Goal: Task Accomplishment & Management: Use online tool/utility

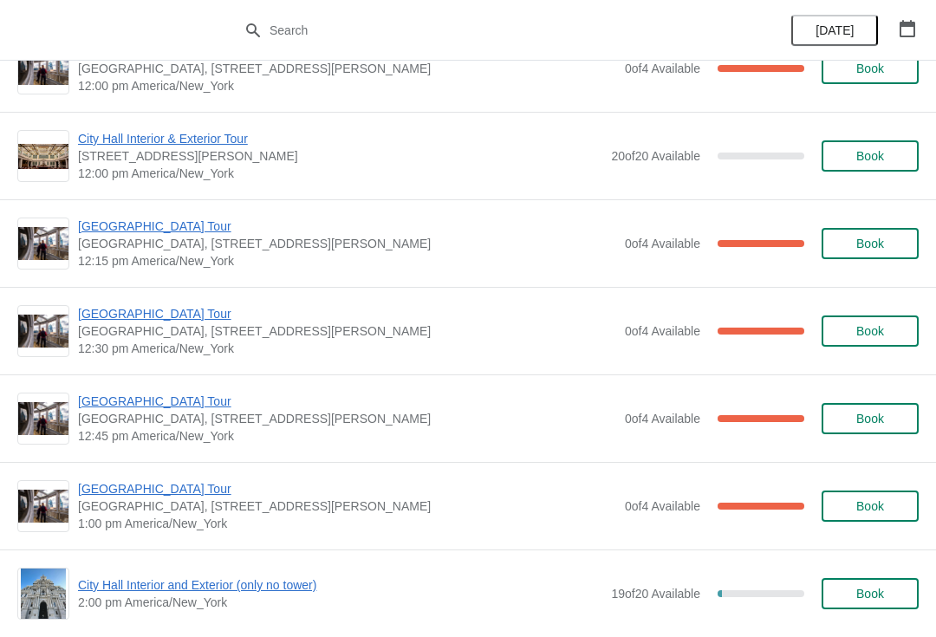
scroll to position [853, 0]
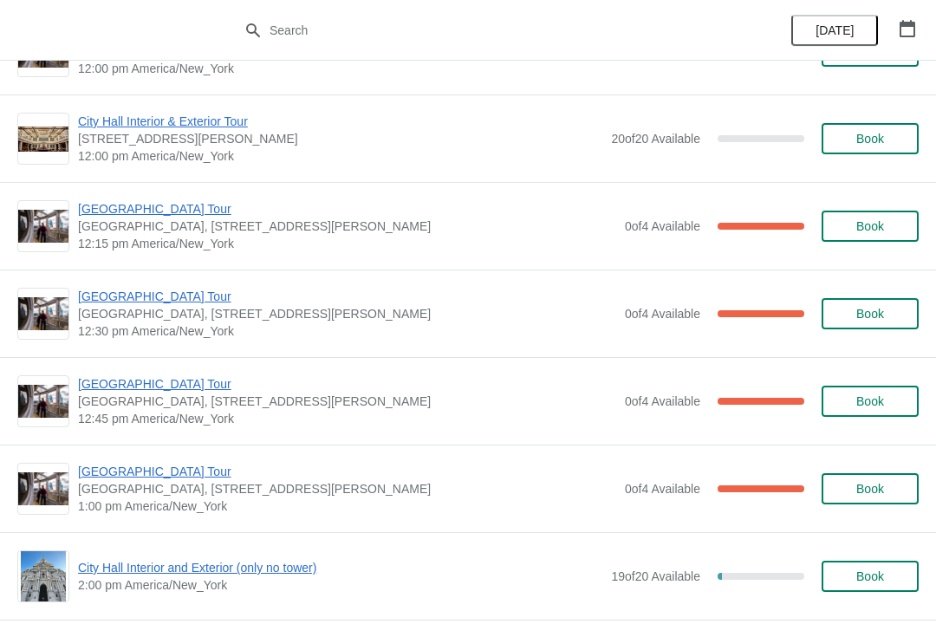
click at [165, 385] on span "[GEOGRAPHIC_DATA] Tour" at bounding box center [347, 383] width 538 height 17
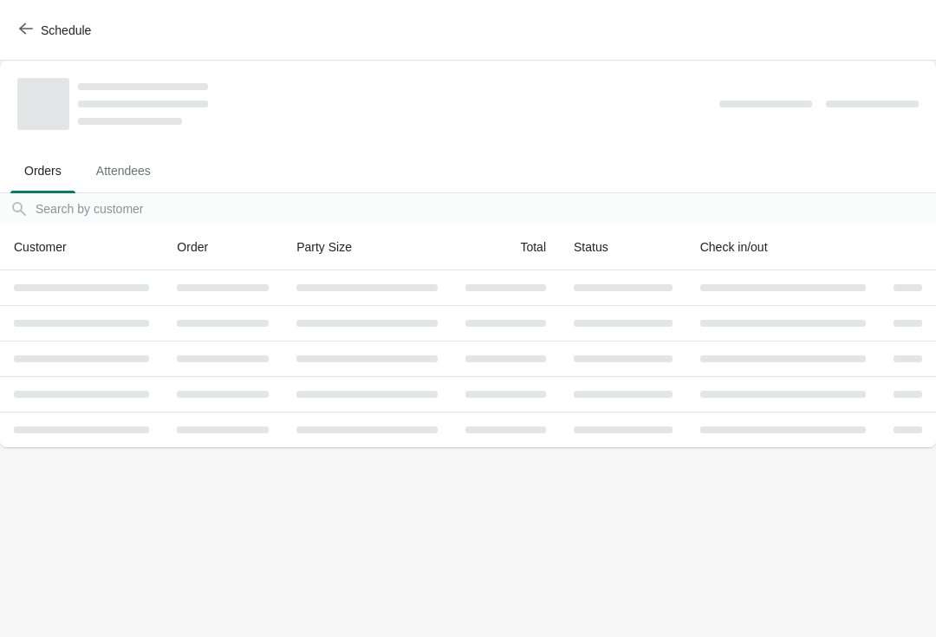
scroll to position [0, 0]
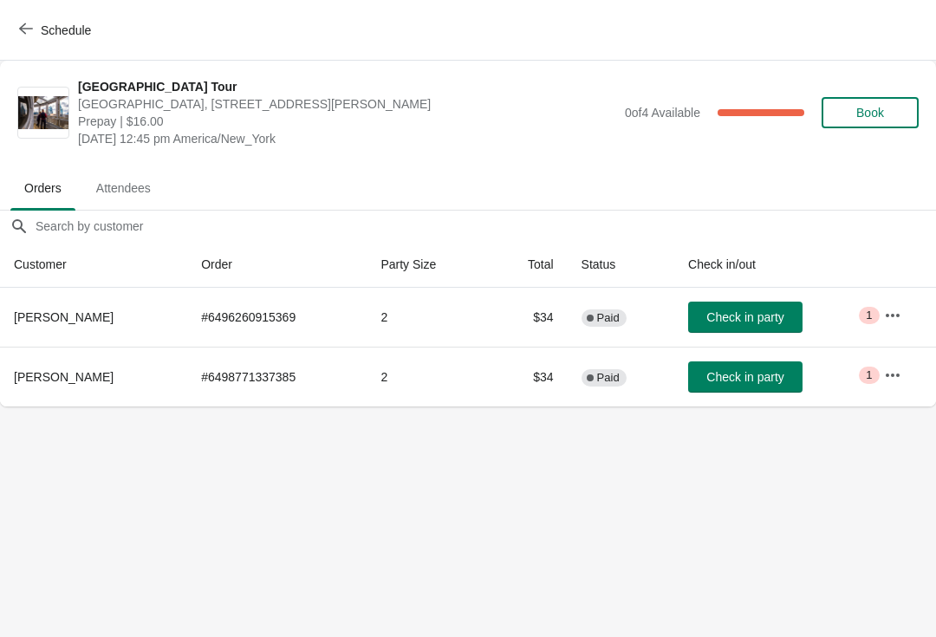
click at [746, 379] on span "Check in party" at bounding box center [745, 377] width 77 height 14
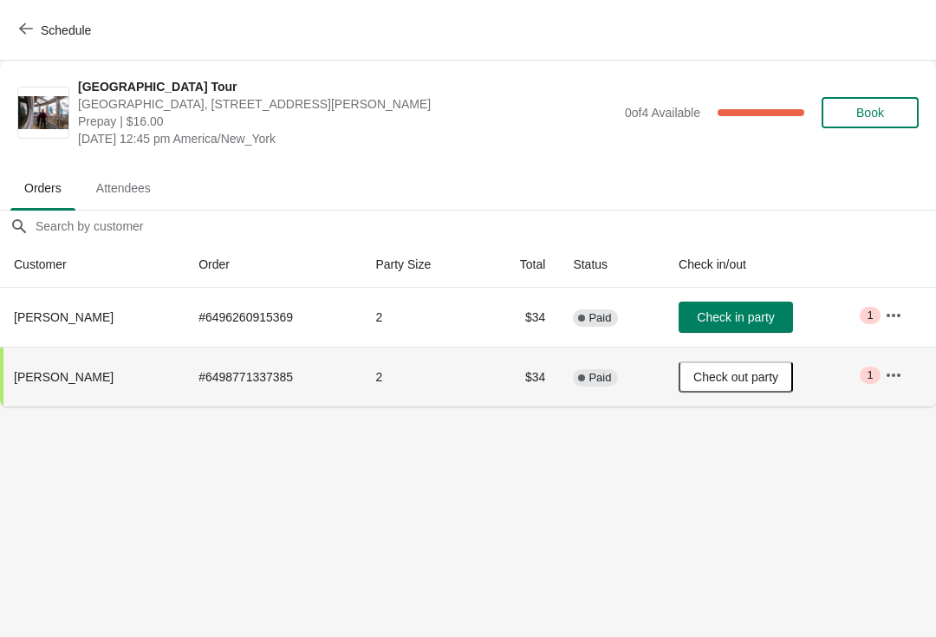
click at [22, 19] on button "Schedule" at bounding box center [57, 30] width 96 height 31
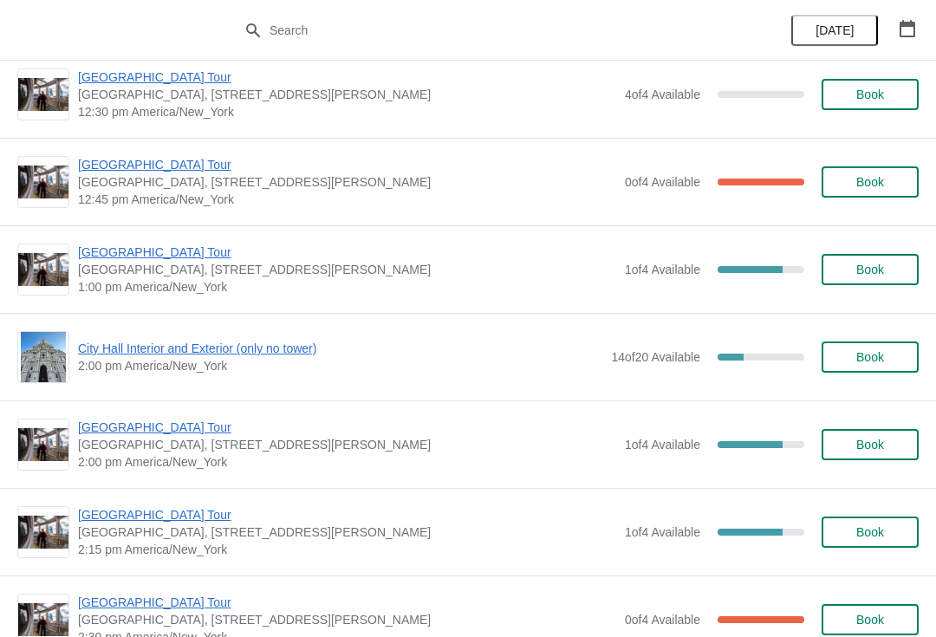
scroll to position [2791, 0]
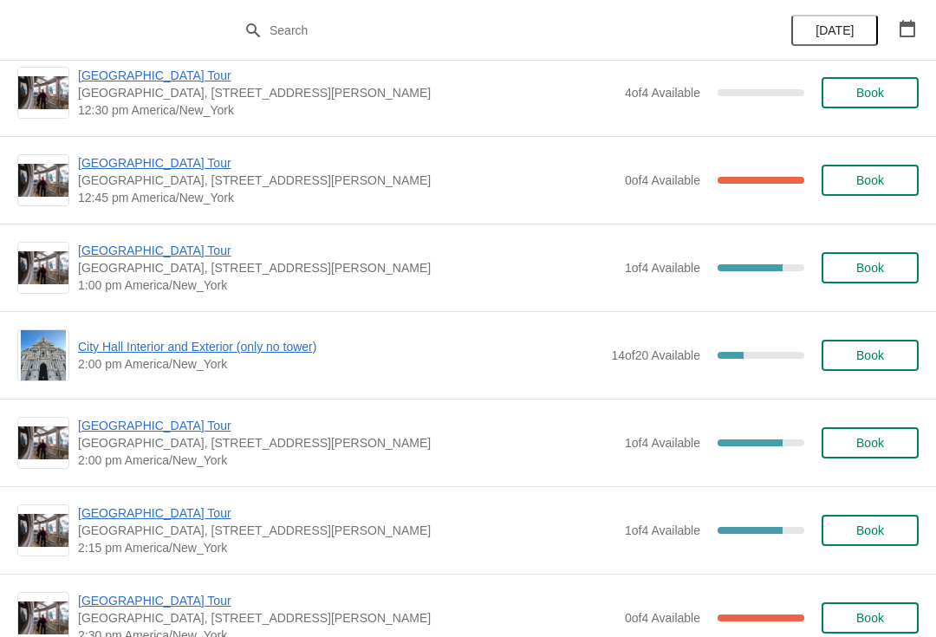
click at [524, 257] on span "[GEOGRAPHIC_DATA] Tour" at bounding box center [347, 250] width 538 height 17
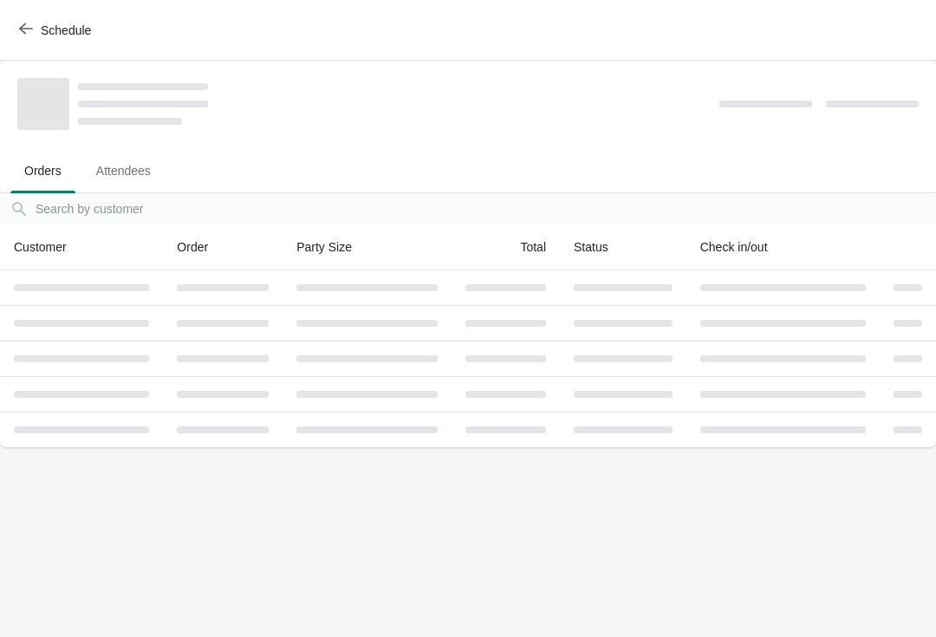
scroll to position [0, 0]
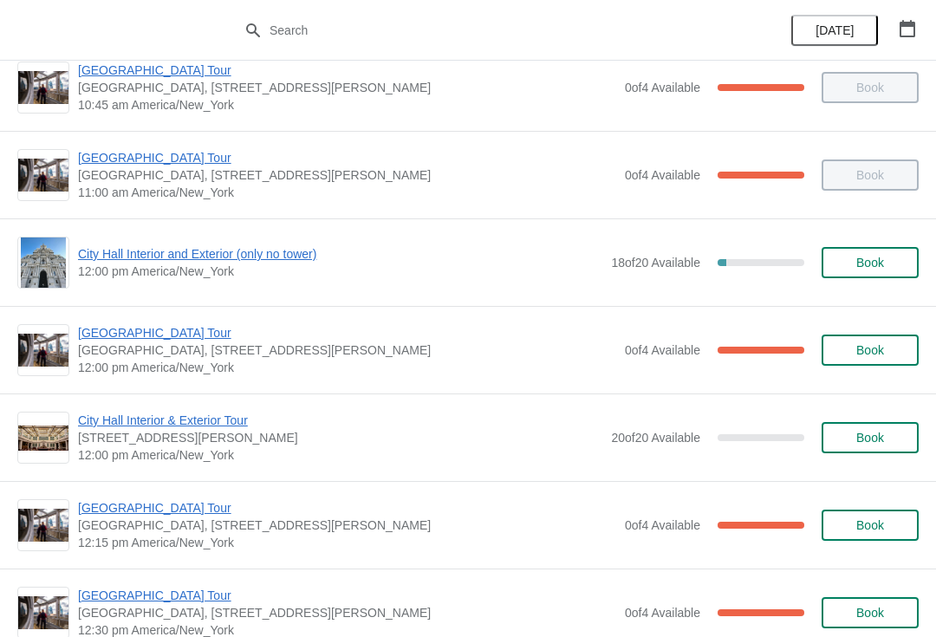
scroll to position [555, 0]
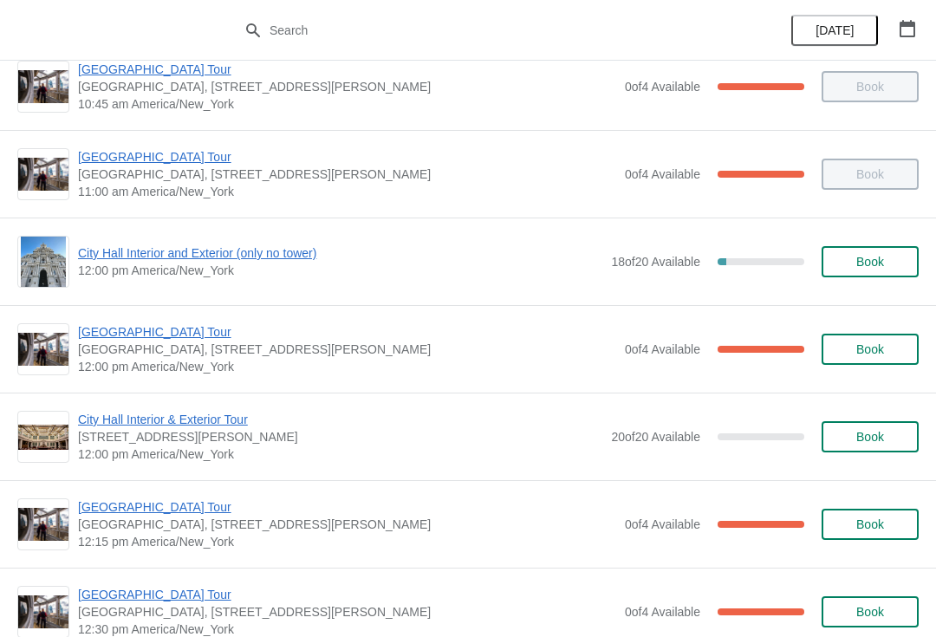
click at [672, 251] on div "18 of 20 Available 10 %" at bounding box center [707, 261] width 193 height 31
click at [307, 248] on span "City Hall Interior and Exterior (only no tower)" at bounding box center [340, 252] width 524 height 17
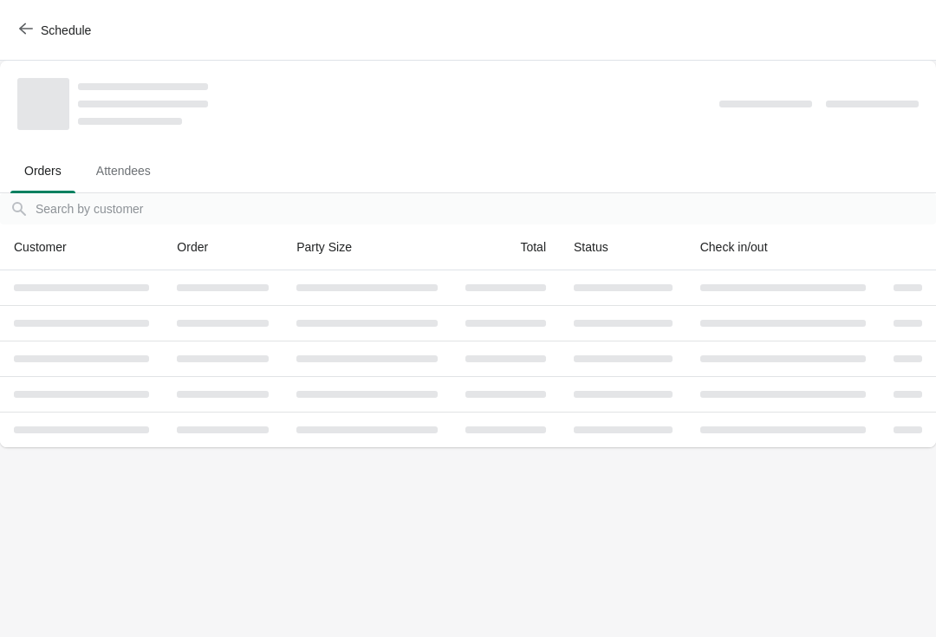
scroll to position [0, 0]
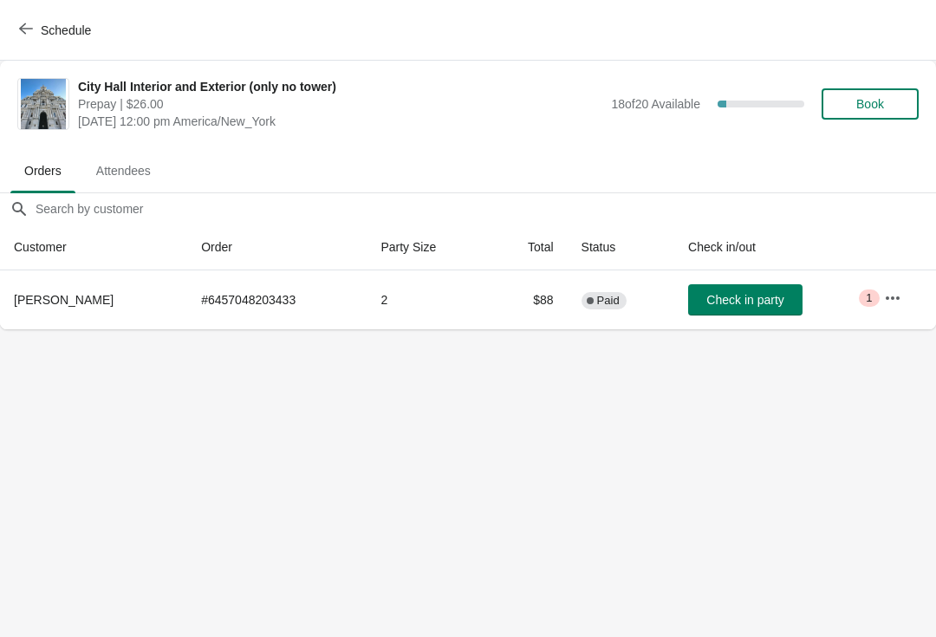
click at [26, 27] on icon "button" at bounding box center [26, 29] width 14 height 14
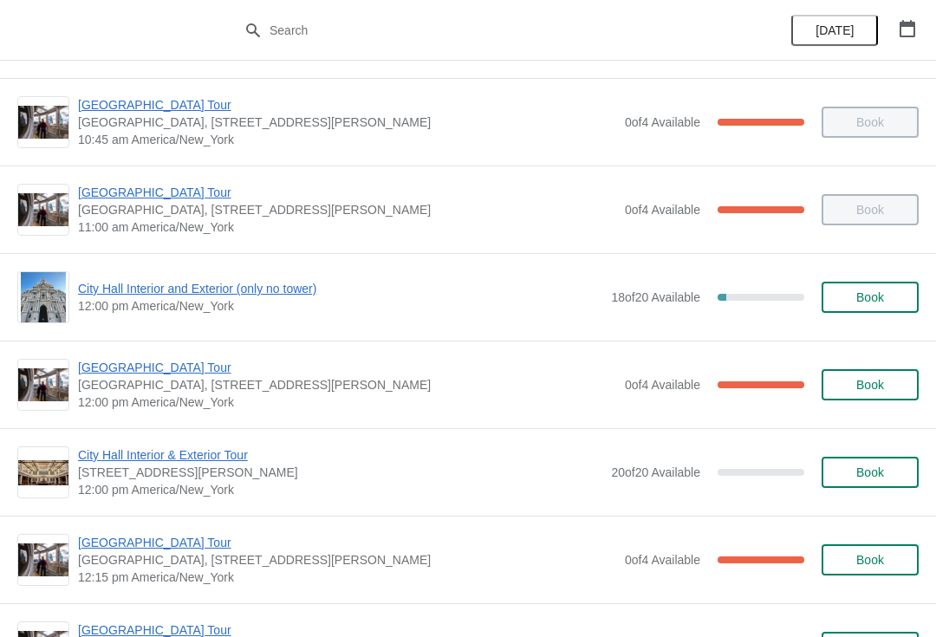
scroll to position [521, 0]
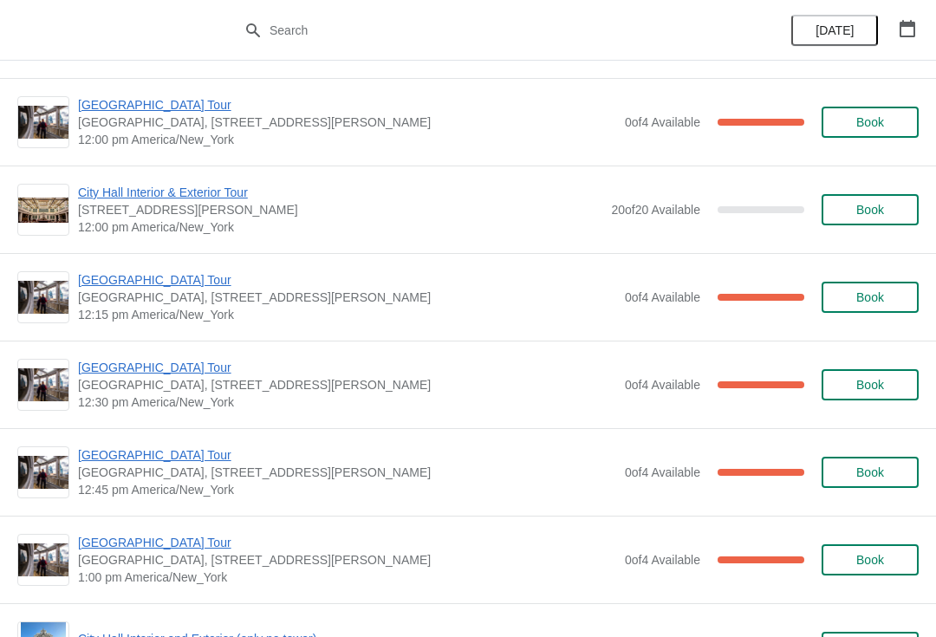
scroll to position [784, 0]
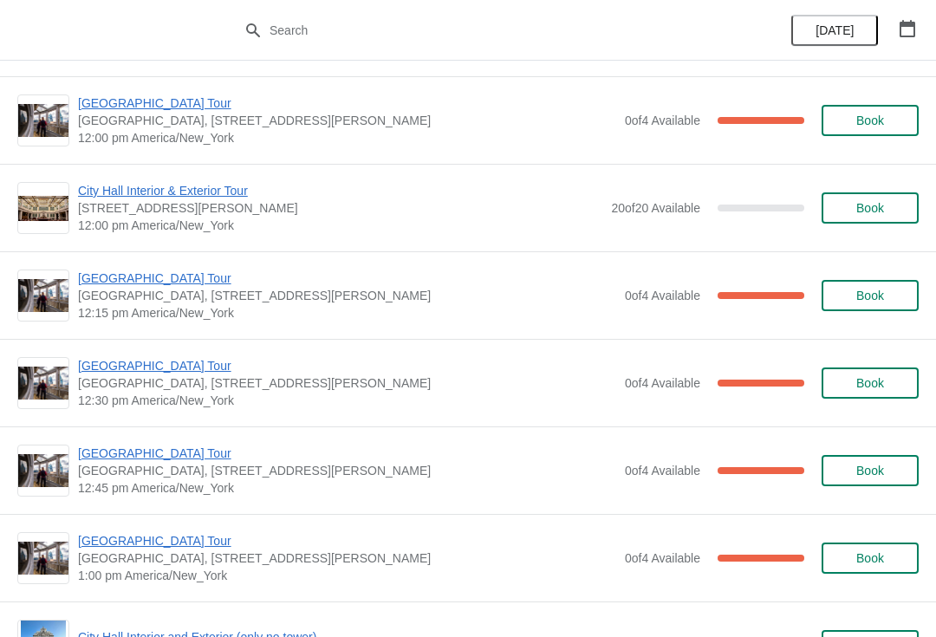
click at [639, 281] on div "0 of 4 Available 100 %" at bounding box center [714, 295] width 179 height 31
click at [746, 301] on div "0 of 4 Available 100 %" at bounding box center [714, 295] width 179 height 31
click at [122, 277] on span "[GEOGRAPHIC_DATA] Tour" at bounding box center [347, 278] width 538 height 17
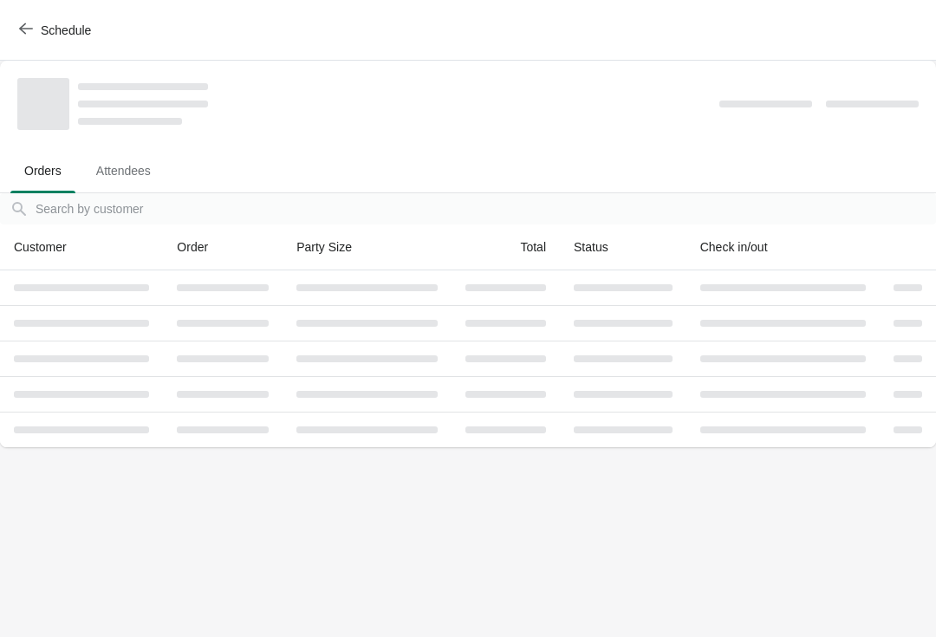
scroll to position [0, 0]
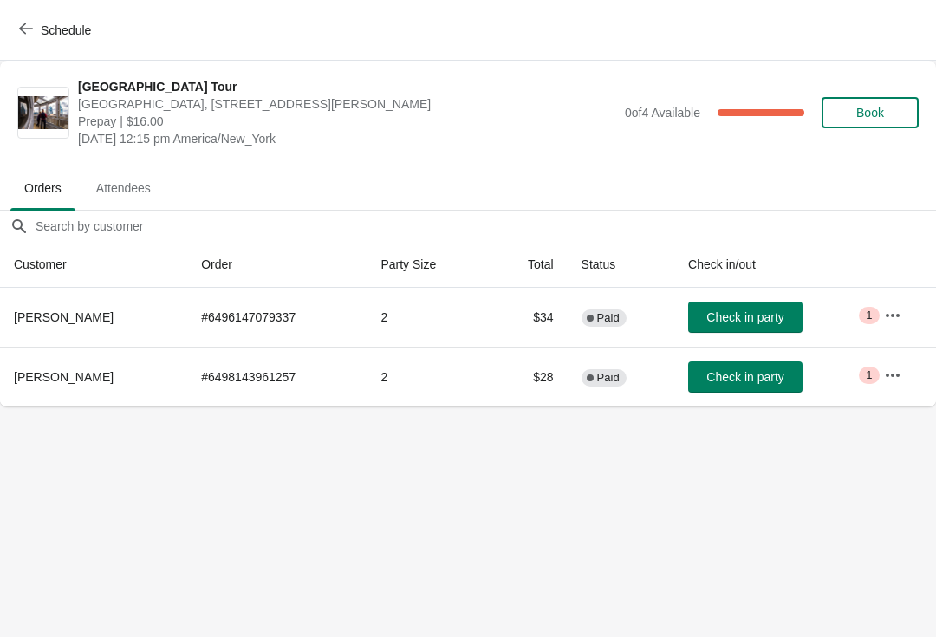
click at [784, 365] on button "Check in party" at bounding box center [745, 377] width 114 height 31
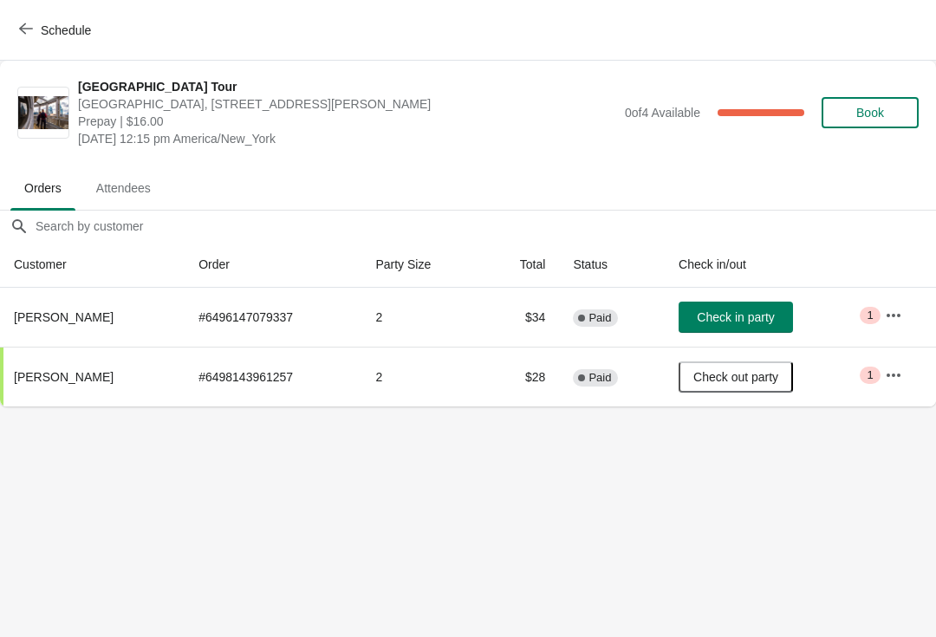
click at [33, 29] on span "Schedule" at bounding box center [57, 30] width 68 height 16
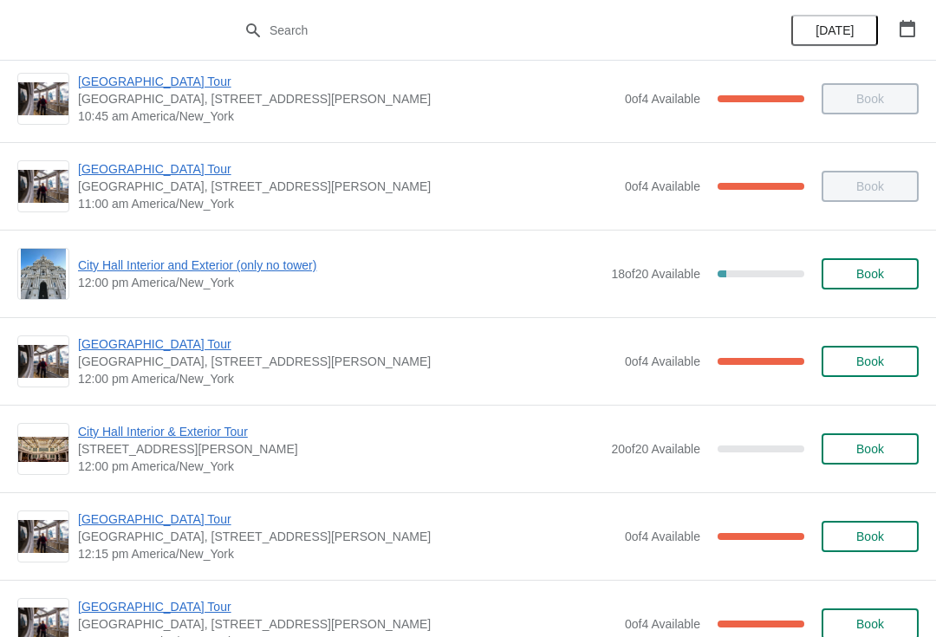
scroll to position [603, 0]
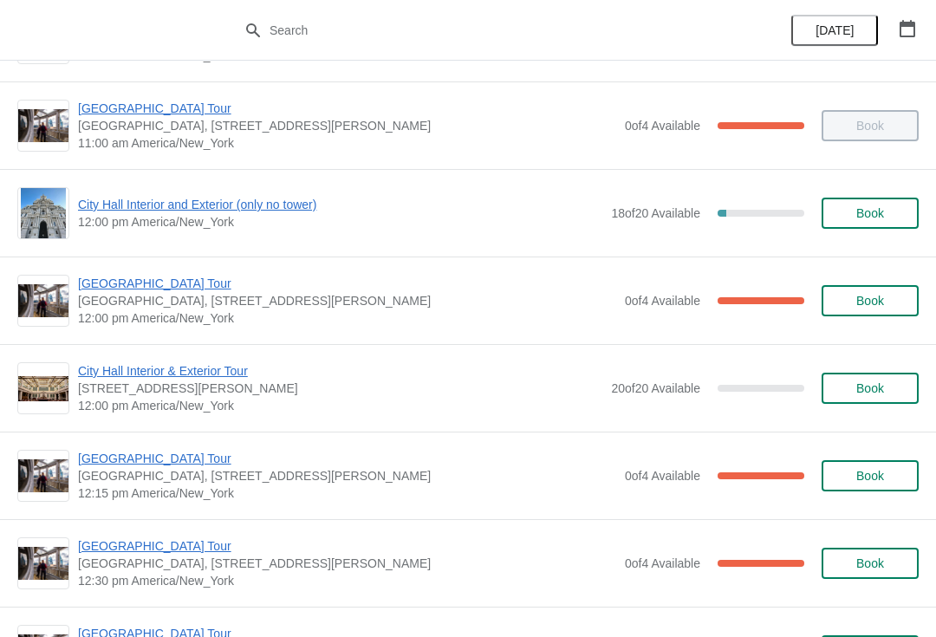
click at [164, 453] on span "[GEOGRAPHIC_DATA] Tour" at bounding box center [347, 458] width 538 height 17
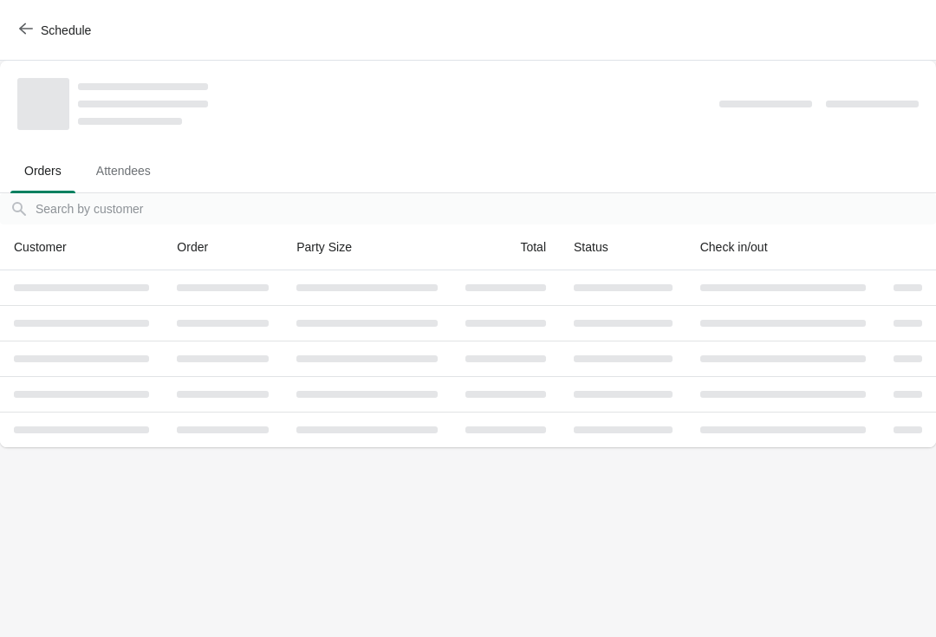
scroll to position [0, 0]
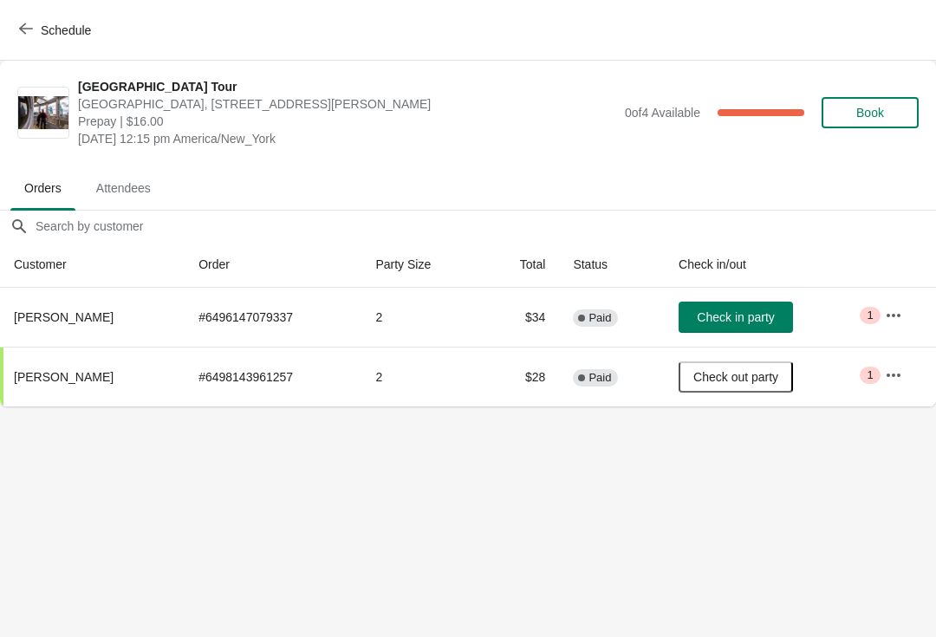
click at [774, 319] on span "Check in party" at bounding box center [735, 317] width 77 height 14
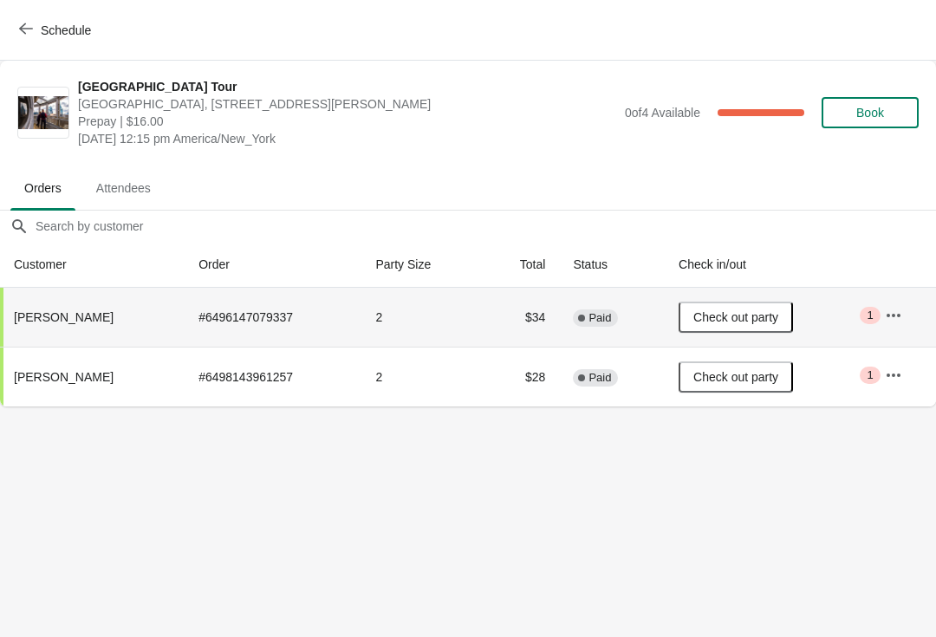
click at [18, 21] on button "Schedule" at bounding box center [57, 30] width 96 height 31
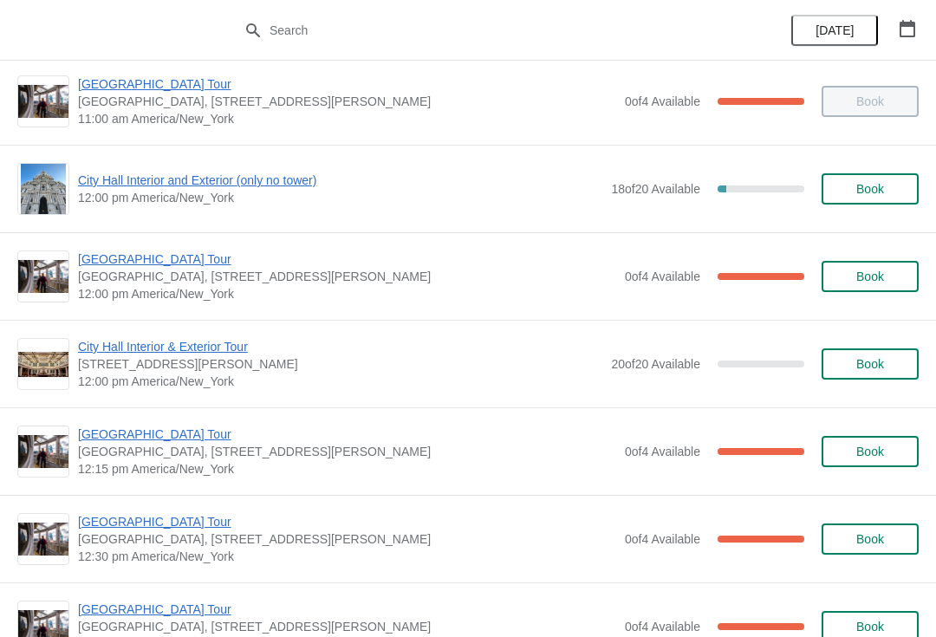
scroll to position [633, 0]
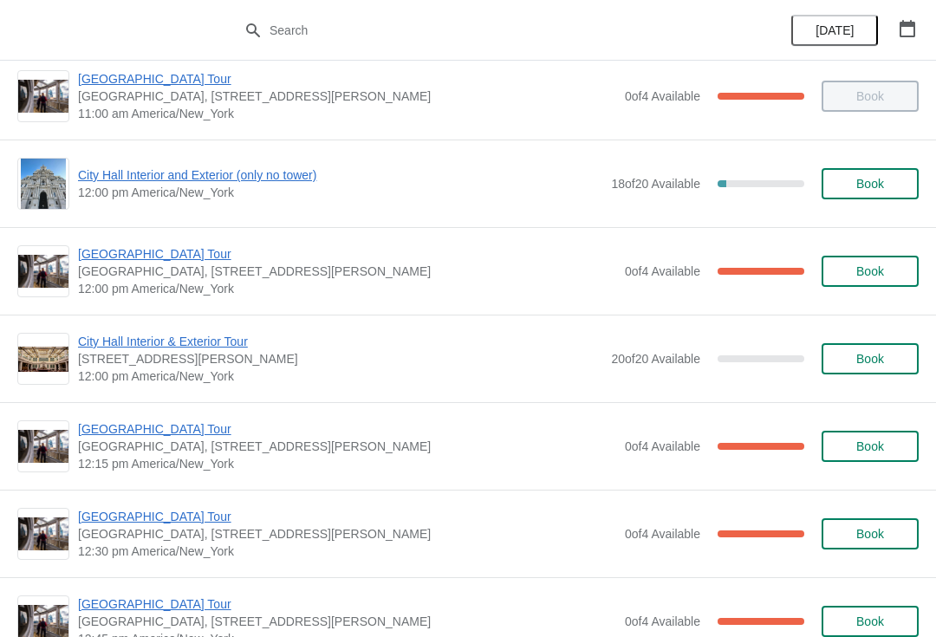
click at [153, 248] on span "[GEOGRAPHIC_DATA] Tour" at bounding box center [347, 253] width 538 height 17
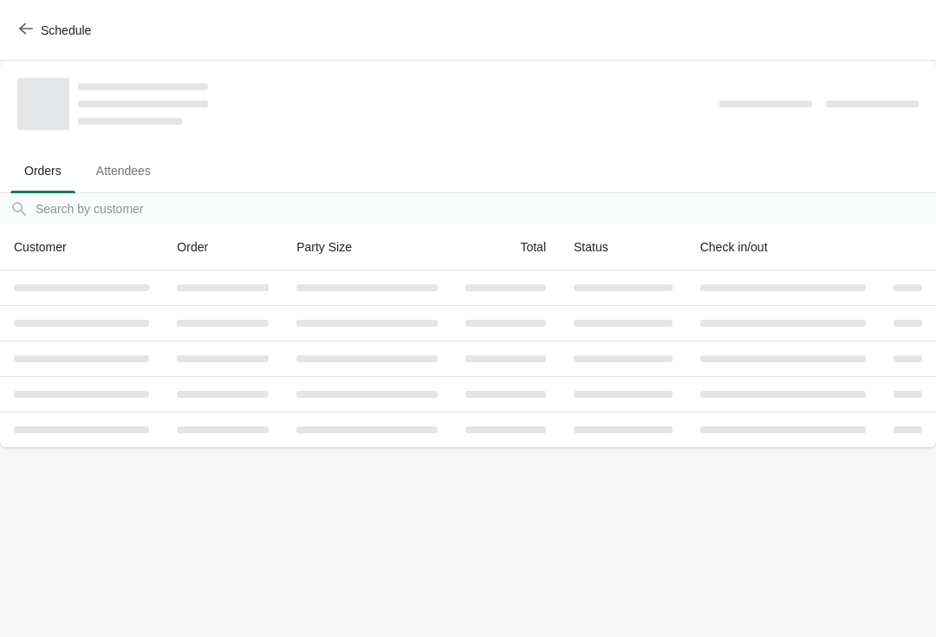
scroll to position [0, 0]
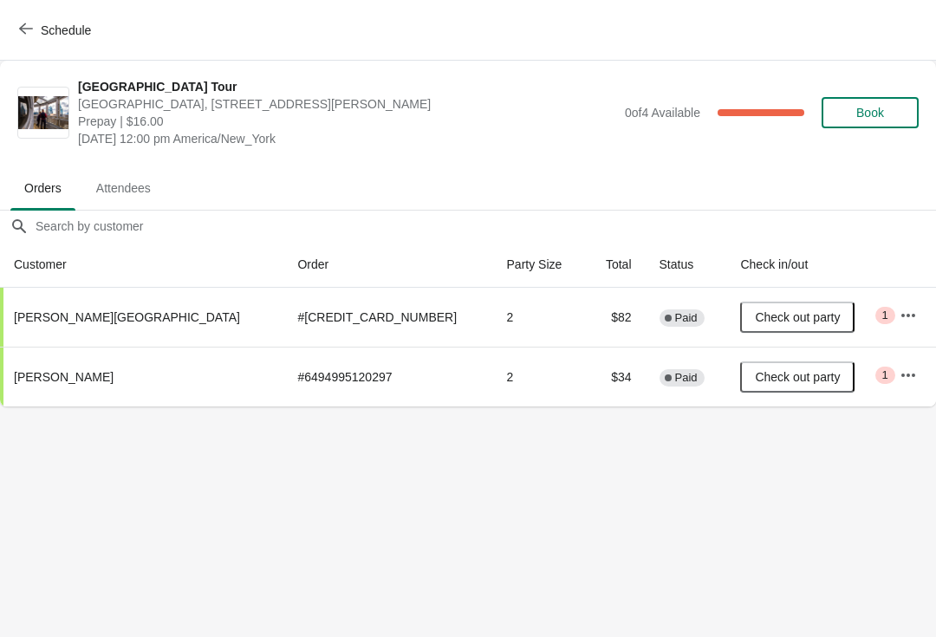
click at [33, 26] on span "Schedule" at bounding box center [57, 30] width 68 height 16
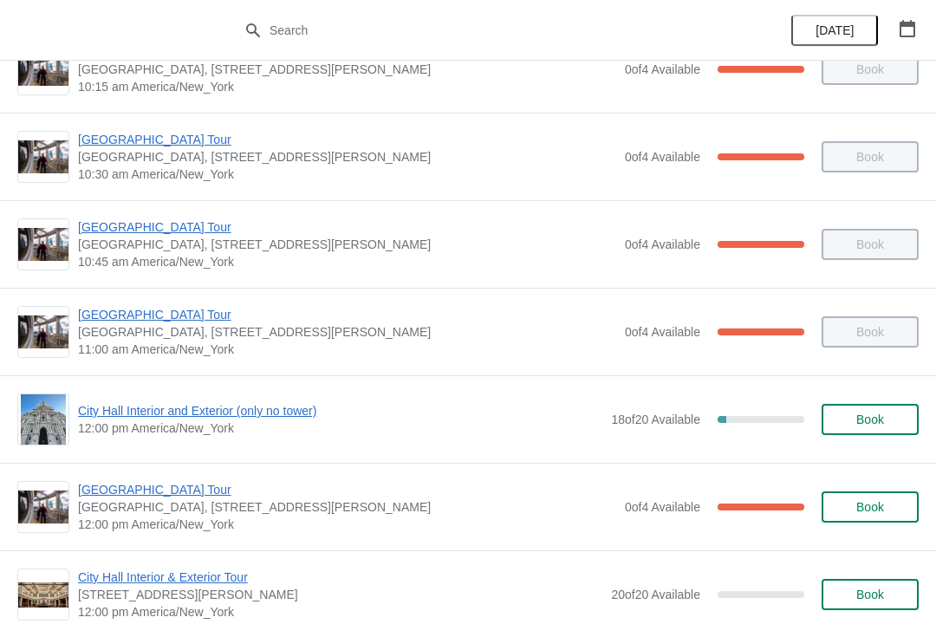
scroll to position [398, 0]
click at [309, 410] on span "City Hall Interior and Exterior (only no tower)" at bounding box center [340, 409] width 524 height 17
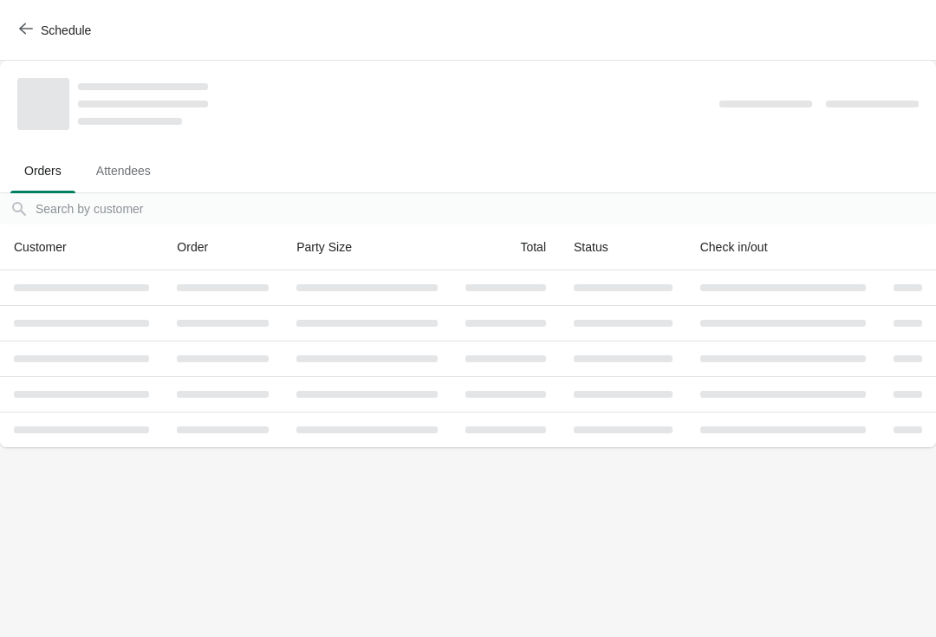
scroll to position [0, 0]
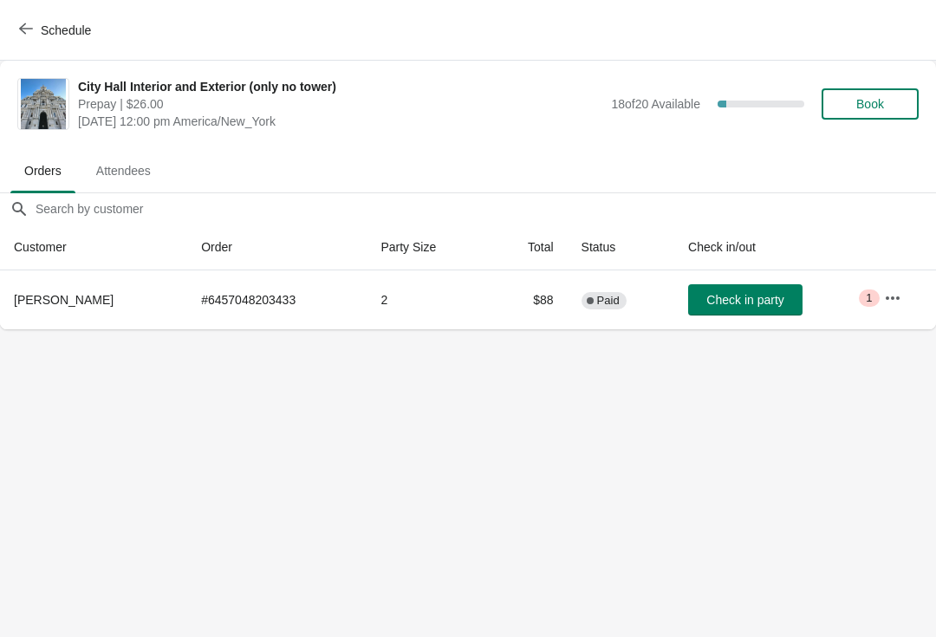
click at [765, 285] on button "Check in party" at bounding box center [745, 299] width 114 height 31
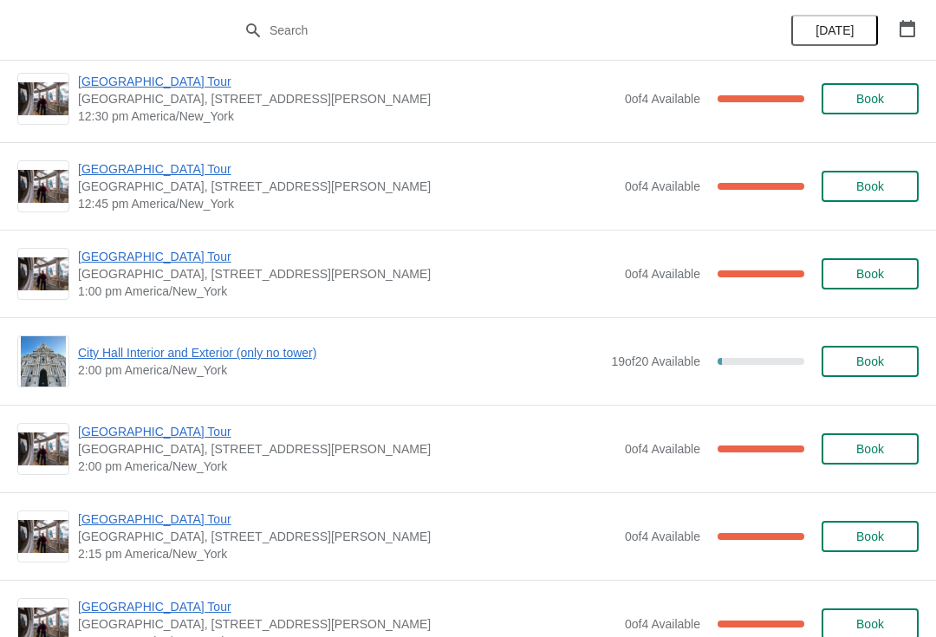
scroll to position [1069, 0]
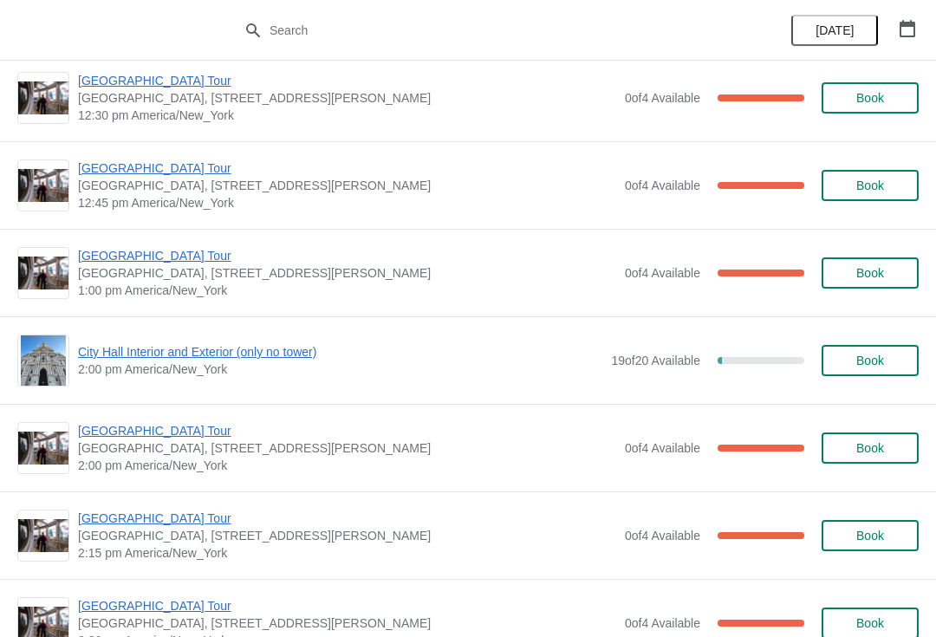
click at [124, 251] on span "[GEOGRAPHIC_DATA] Tour" at bounding box center [347, 255] width 538 height 17
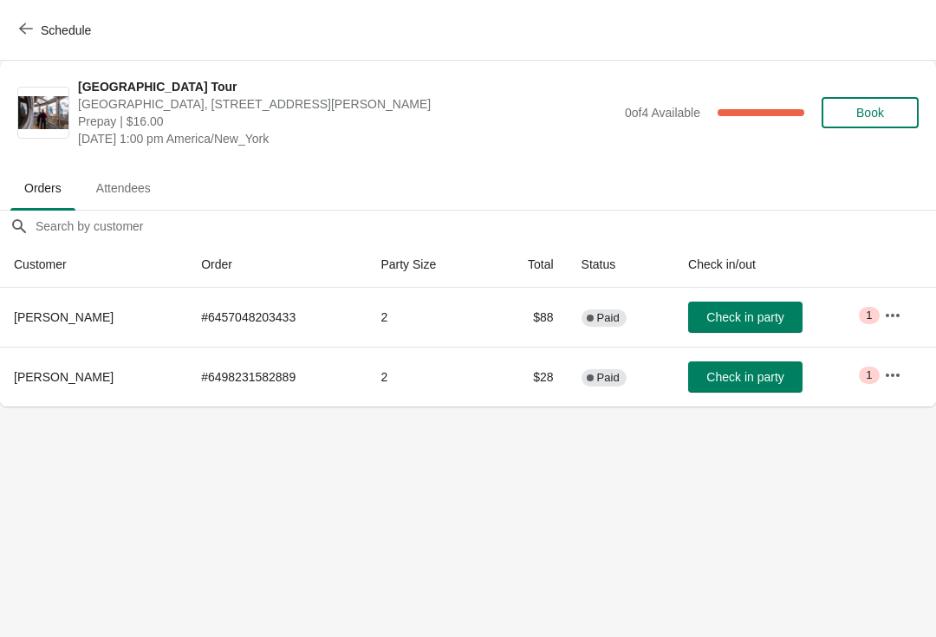
click at [758, 309] on button "Check in party" at bounding box center [745, 317] width 114 height 31
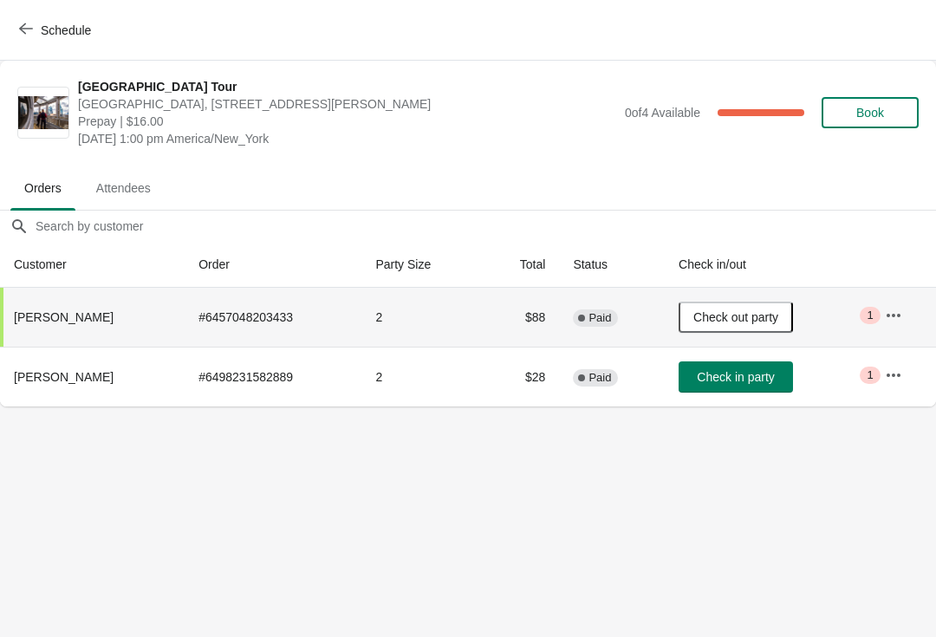
click at [24, 28] on icon "button" at bounding box center [26, 29] width 14 height 14
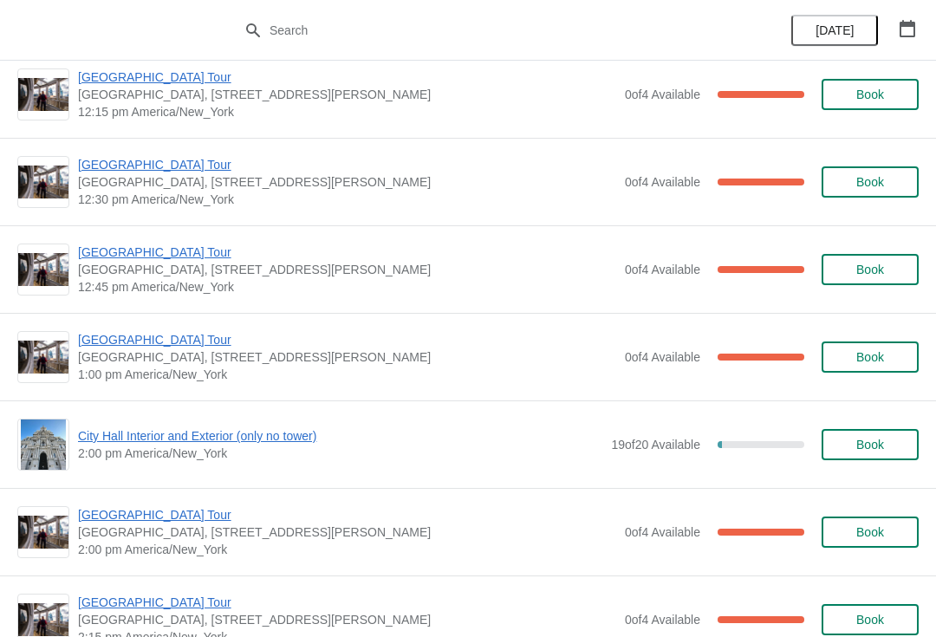
scroll to position [1018, 0]
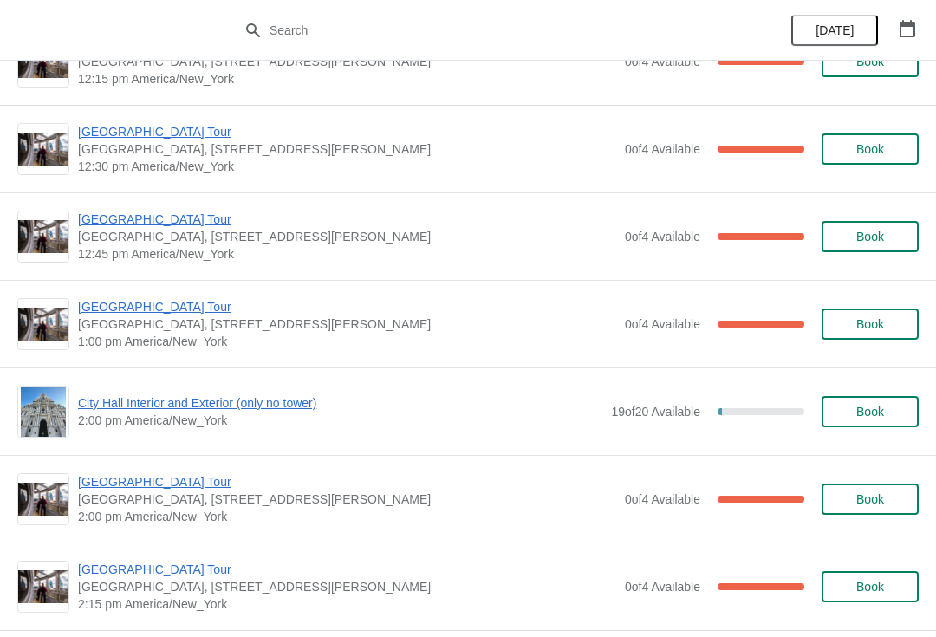
click at [161, 300] on span "[GEOGRAPHIC_DATA] Tour" at bounding box center [347, 306] width 538 height 17
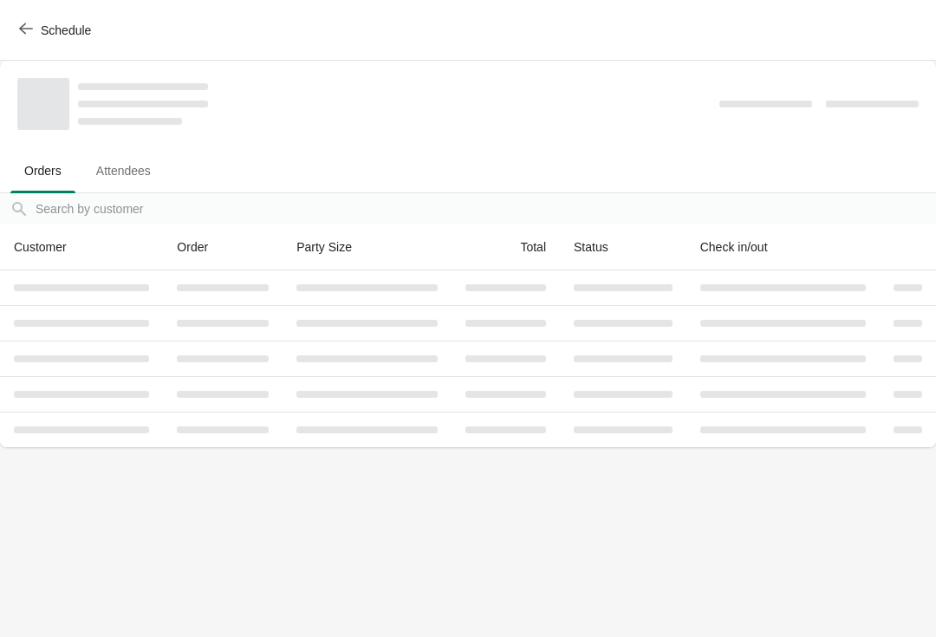
scroll to position [0, 0]
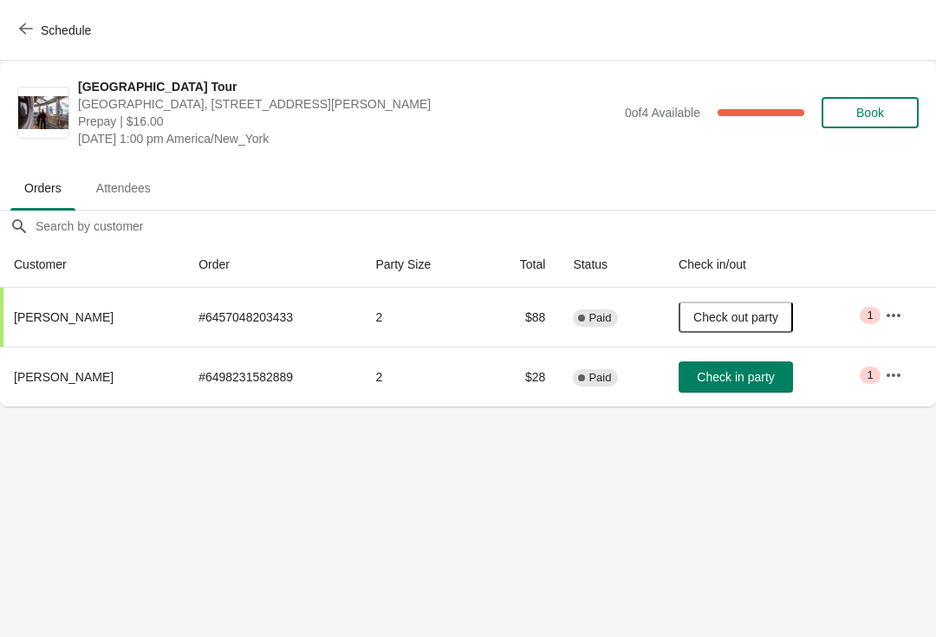
click at [752, 371] on span "Check in party" at bounding box center [735, 377] width 77 height 14
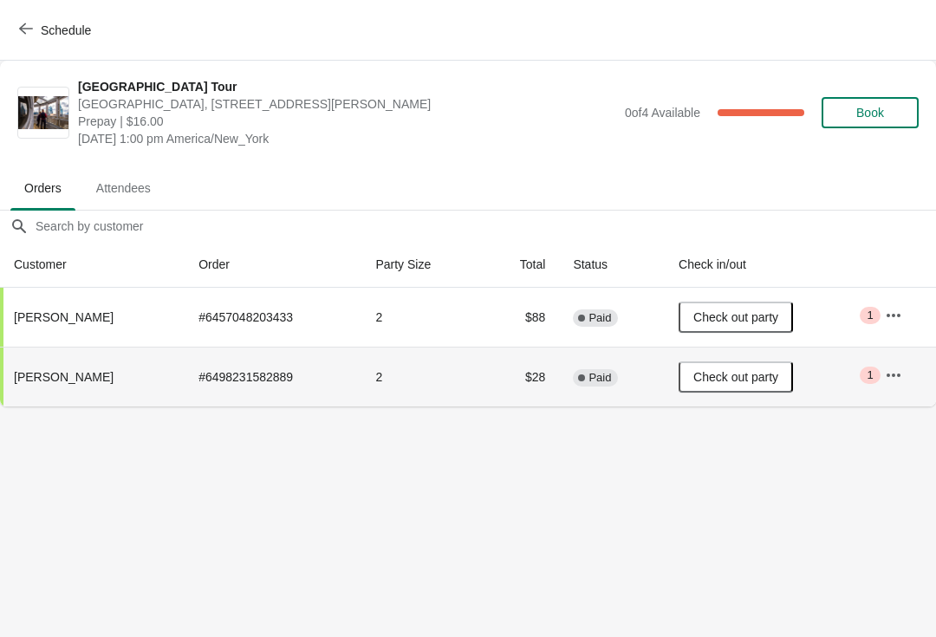
click at [35, 29] on span "Schedule" at bounding box center [57, 30] width 68 height 16
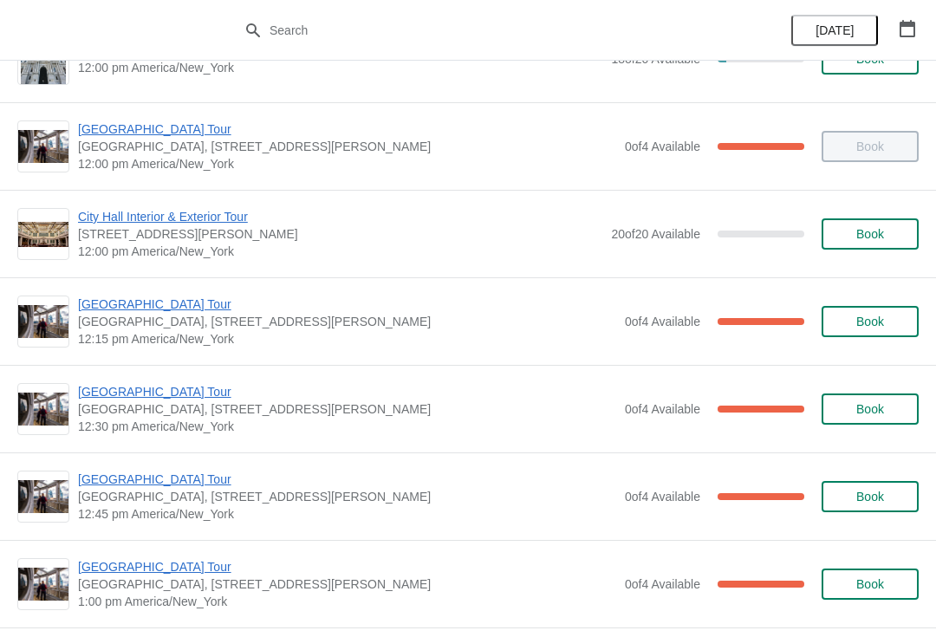
scroll to position [760, 0]
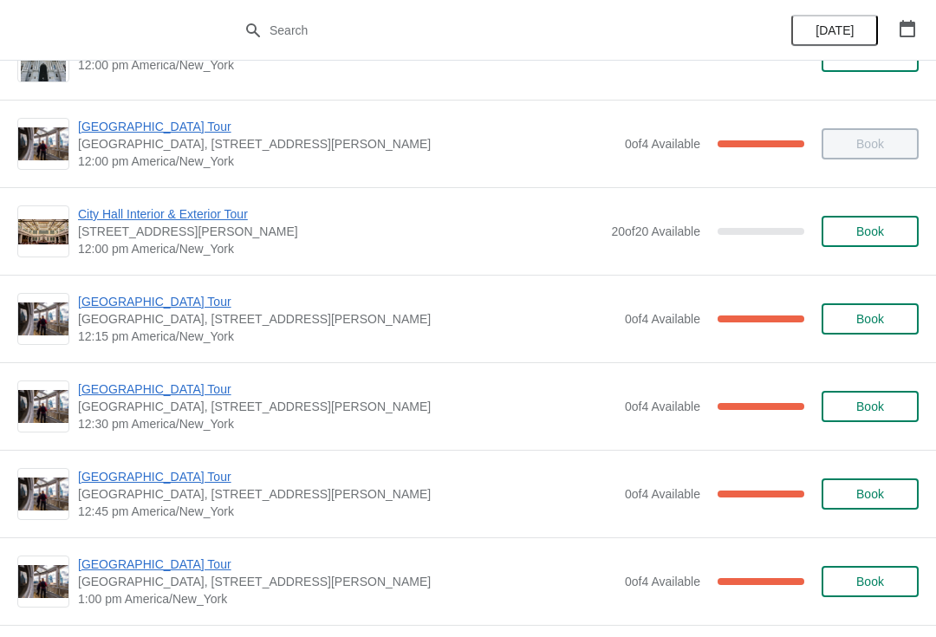
click at [165, 472] on span "[GEOGRAPHIC_DATA] Tour" at bounding box center [347, 476] width 538 height 17
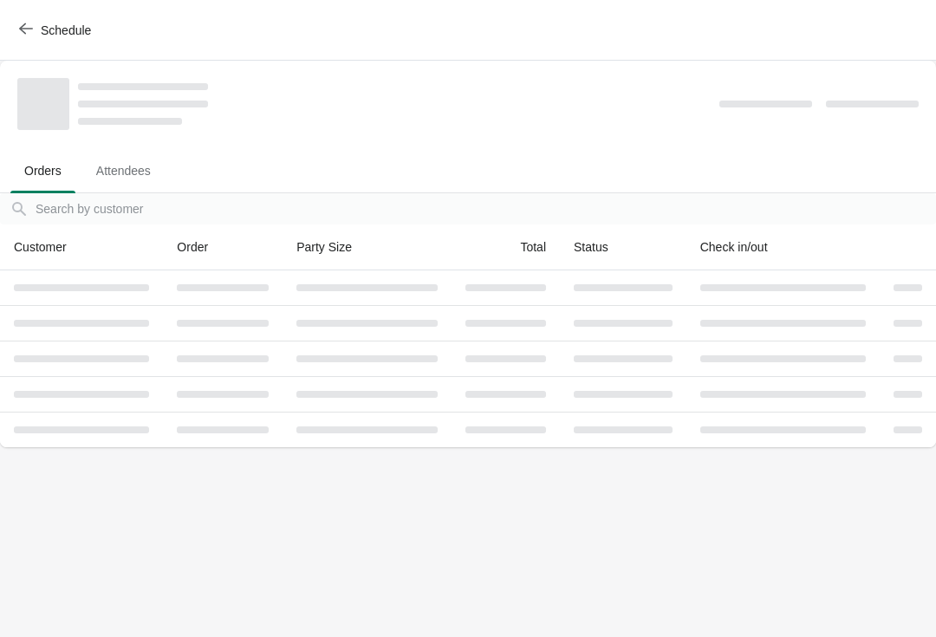
scroll to position [0, 0]
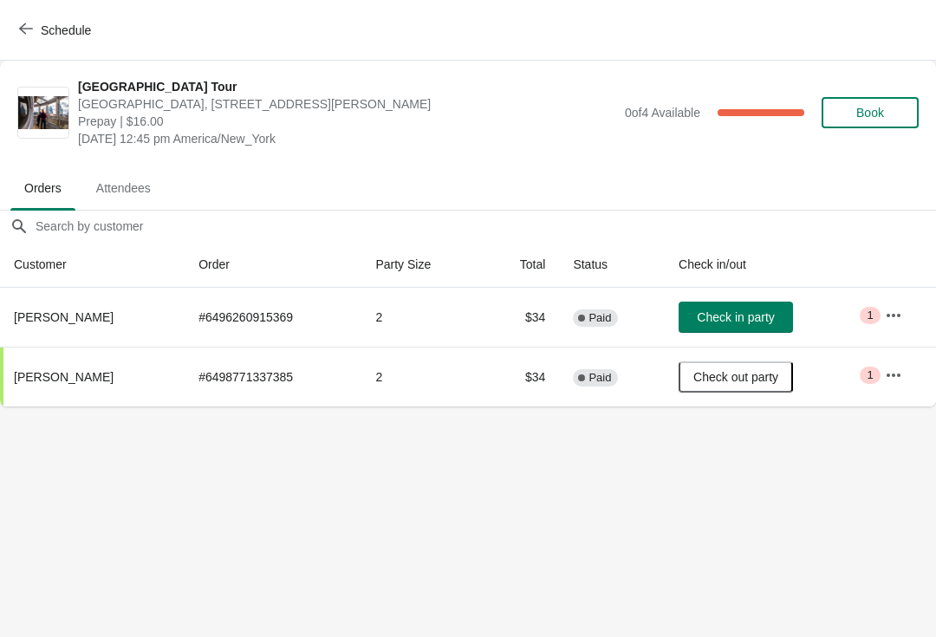
click at [38, 15] on button "Schedule" at bounding box center [57, 30] width 96 height 31
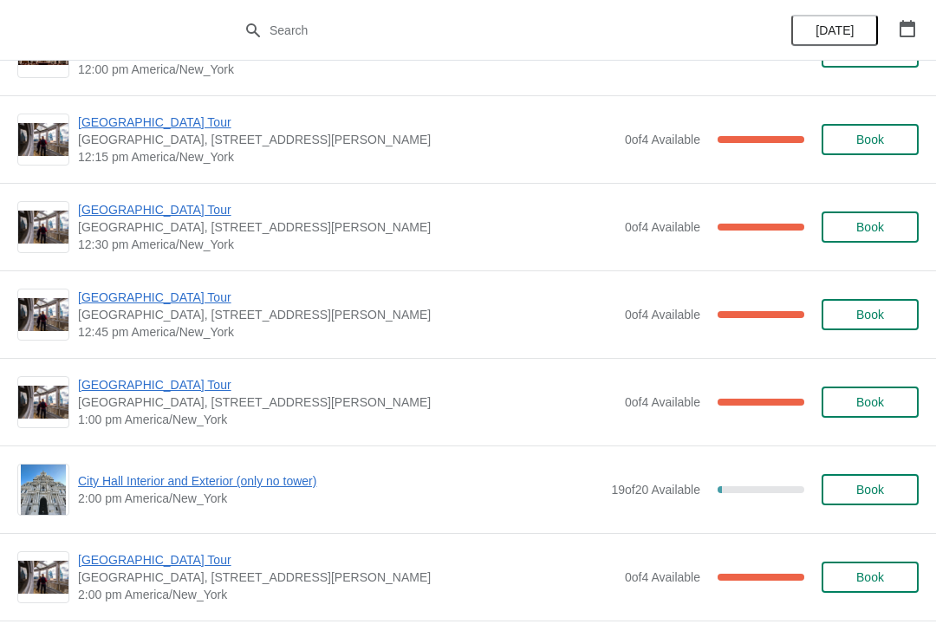
scroll to position [939, 0]
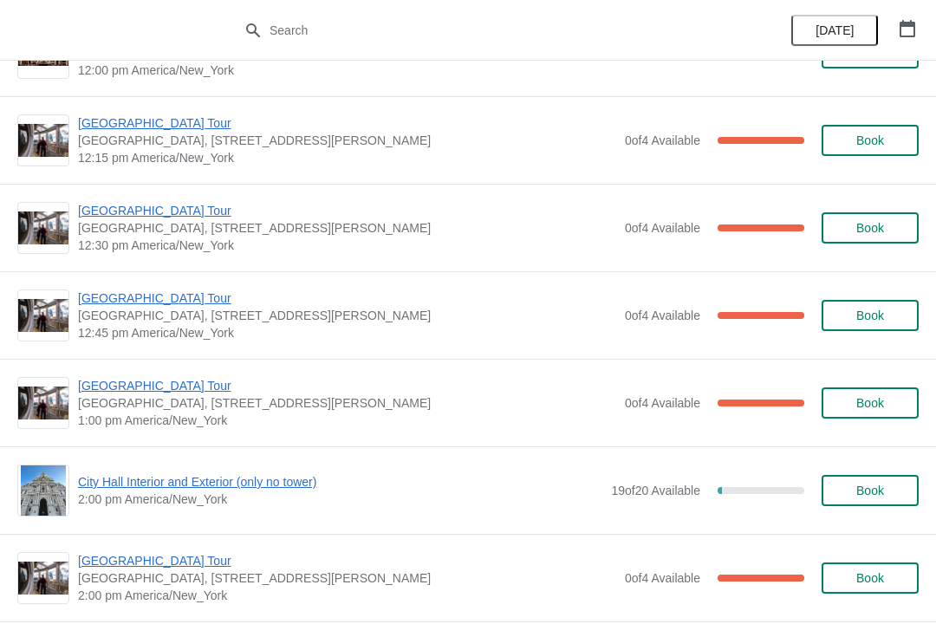
click at [169, 212] on span "[GEOGRAPHIC_DATA] Tour" at bounding box center [347, 210] width 538 height 17
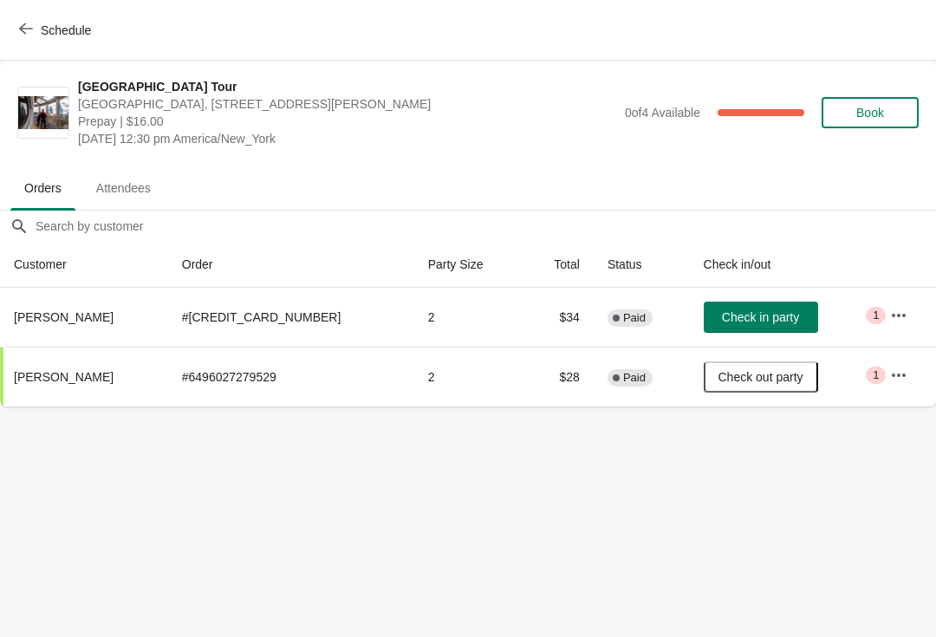
click at [29, 15] on button "Schedule" at bounding box center [57, 30] width 96 height 31
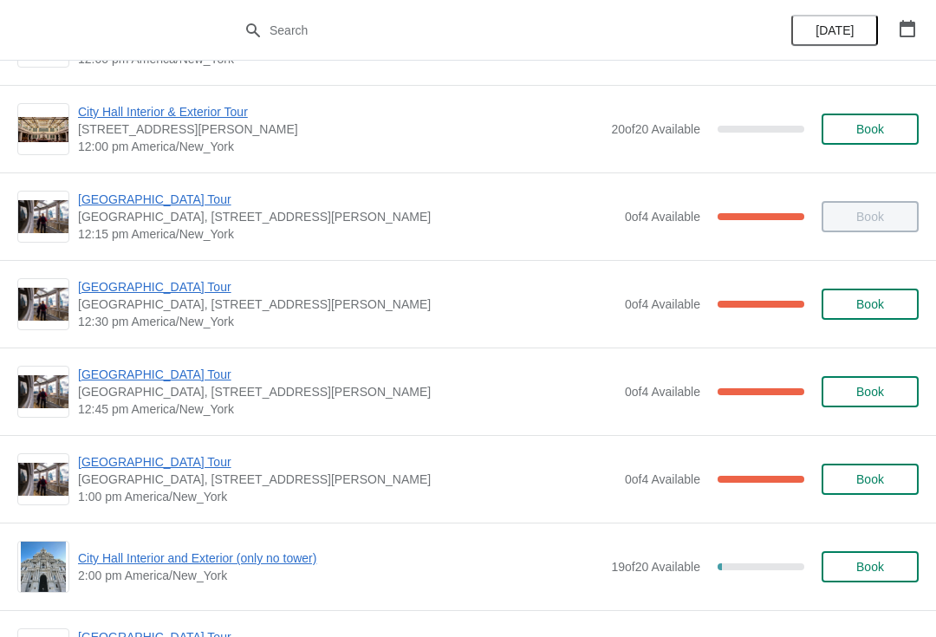
scroll to position [862, 0]
click at [107, 296] on span "[GEOGRAPHIC_DATA] Tour" at bounding box center [347, 287] width 538 height 17
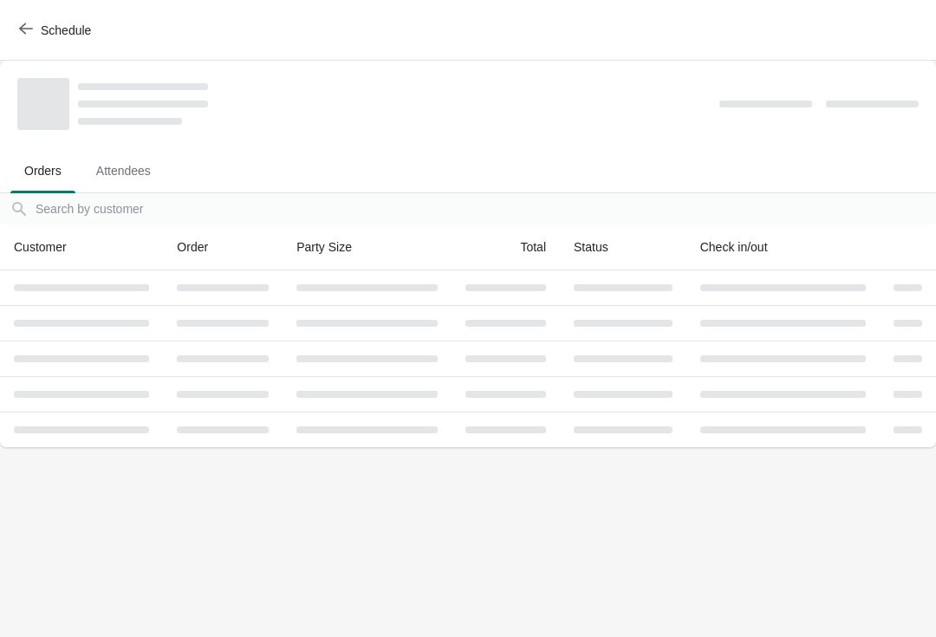
scroll to position [0, 0]
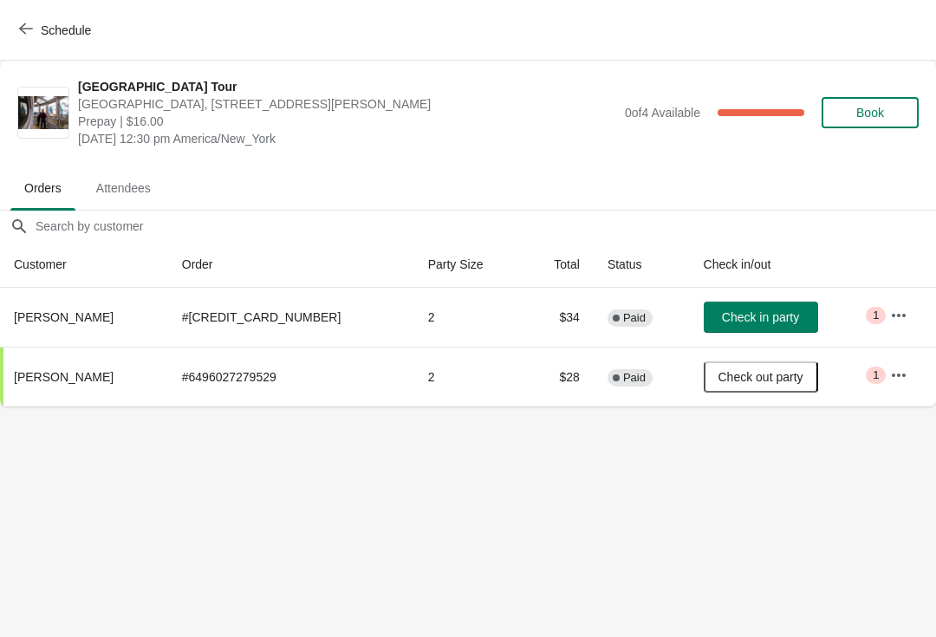
click at [743, 329] on button "Check in party" at bounding box center [761, 317] width 114 height 31
